Goal: Information Seeking & Learning: Compare options

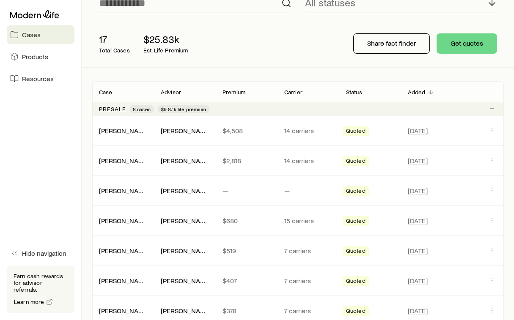
scroll to position [79, 0]
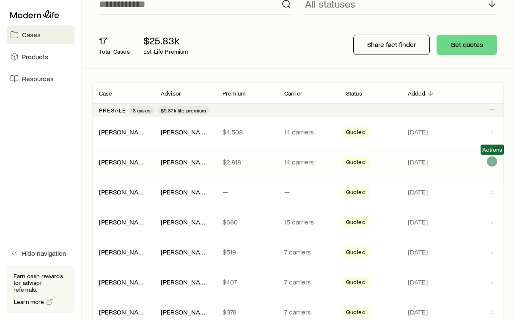
click at [491, 163] on icon "Client cases" at bounding box center [491, 161] width 7 height 7
click at [492, 133] on icon "Client cases" at bounding box center [491, 131] width 7 height 7
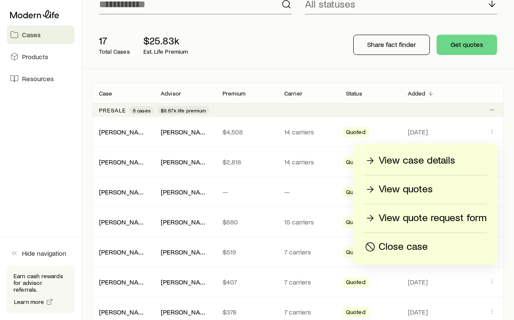
click at [406, 191] on p "View quotes" at bounding box center [405, 190] width 54 height 14
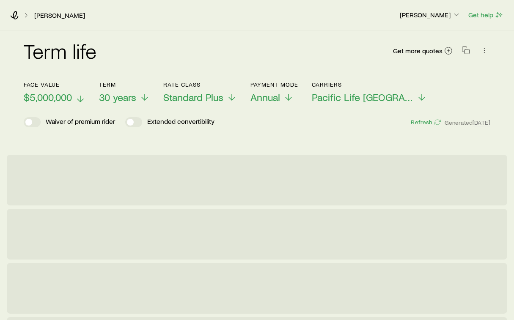
click at [71, 101] on span "$5,000,000" at bounding box center [48, 97] width 48 height 12
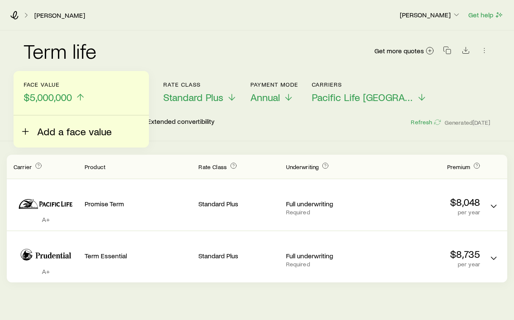
click at [63, 132] on span "Add a face value" at bounding box center [74, 132] width 74 height 12
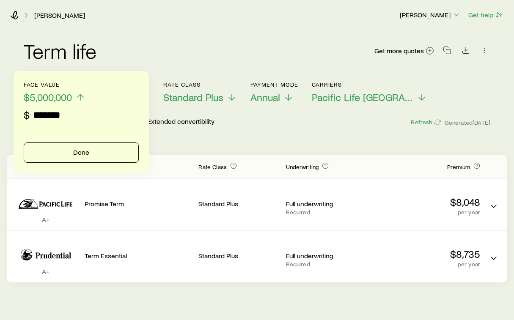
type input "*********"
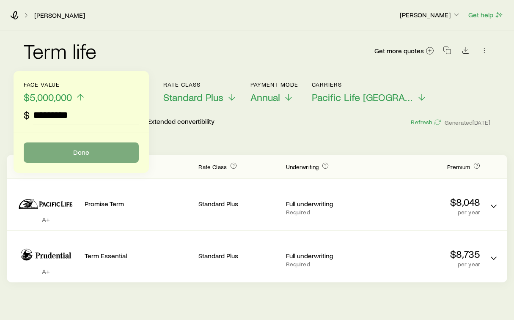
click at [85, 156] on button "Done" at bounding box center [81, 152] width 115 height 20
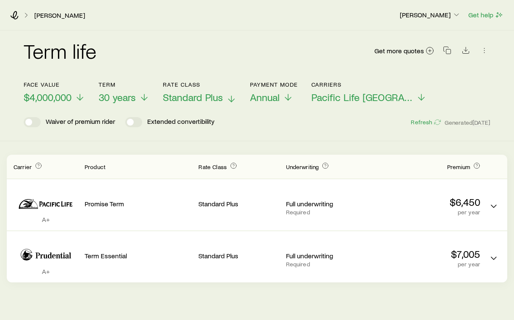
click at [212, 94] on span "Standard Plus" at bounding box center [193, 97] width 60 height 12
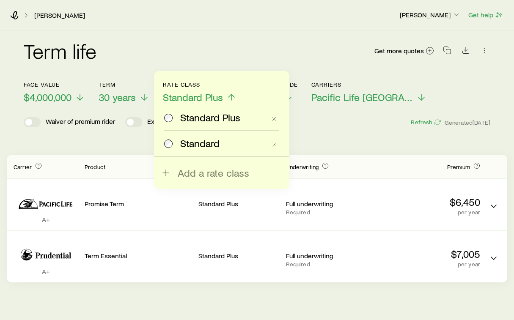
click at [214, 140] on span "Standard" at bounding box center [199, 143] width 39 height 12
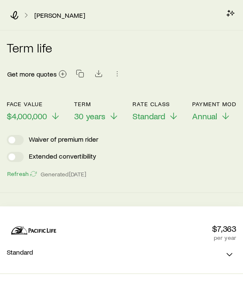
click at [158, 117] on span "Standard" at bounding box center [148, 116] width 33 height 10
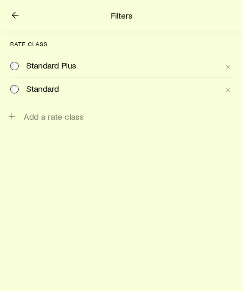
click at [107, 65] on div "Standard Plus" at bounding box center [122, 65] width 193 height 9
click at [19, 15] on icon at bounding box center [15, 15] width 10 height 10
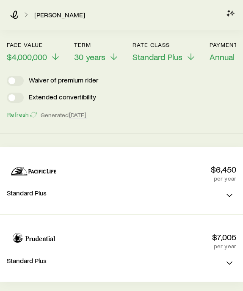
scroll to position [61, 0]
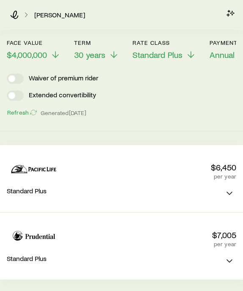
click at [41, 53] on span "$4,000,000" at bounding box center [27, 54] width 40 height 10
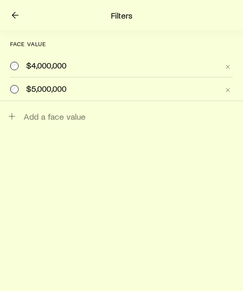
scroll to position [0, 0]
click at [33, 117] on span "Add a face value" at bounding box center [55, 116] width 62 height 10
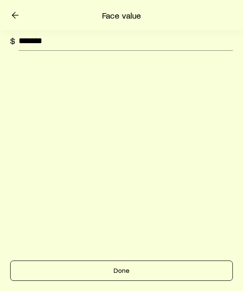
type input "*********"
click at [84, 257] on div "Done" at bounding box center [121, 265] width 222 height 30
click at [85, 265] on button "Done" at bounding box center [121, 270] width 222 height 20
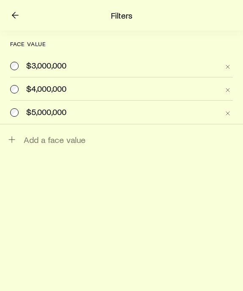
click at [16, 17] on icon at bounding box center [15, 15] width 10 height 10
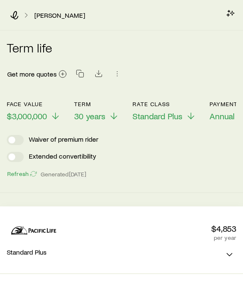
scroll to position [61, 0]
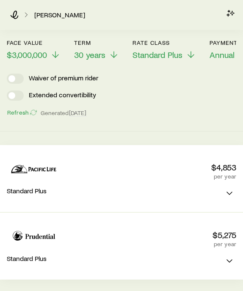
click at [150, 58] on span "Standard Plus" at bounding box center [157, 54] width 50 height 10
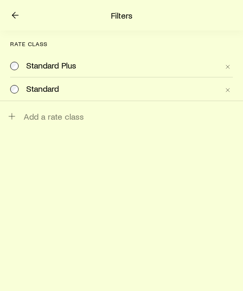
click at [103, 90] on div "Standard" at bounding box center [122, 88] width 193 height 9
click at [16, 14] on icon at bounding box center [15, 15] width 10 height 10
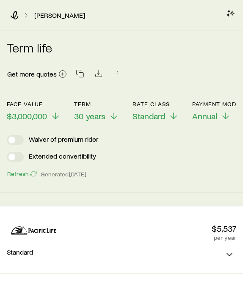
click at [147, 114] on span "Standard" at bounding box center [148, 116] width 33 height 10
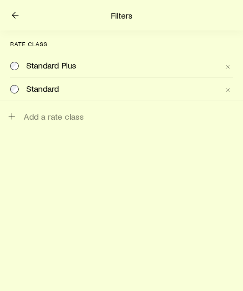
click at [74, 64] on span "Standard Plus" at bounding box center [51, 65] width 50 height 9
click at [16, 16] on icon at bounding box center [15, 15] width 10 height 10
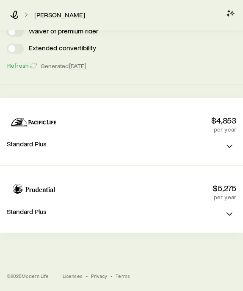
scroll to position [108, 0]
